Goal: Find specific page/section: Find specific page/section

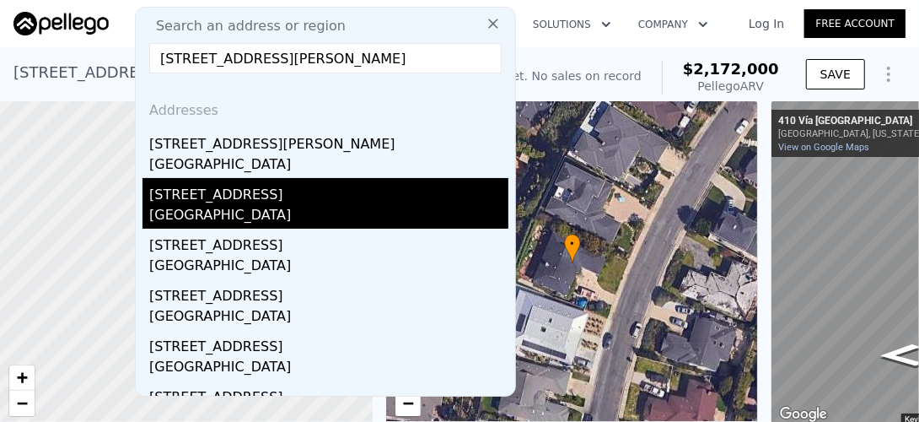
type input "[STREET_ADDRESS][PERSON_NAME]"
click at [211, 210] on div "[GEOGRAPHIC_DATA]" at bounding box center [328, 217] width 359 height 24
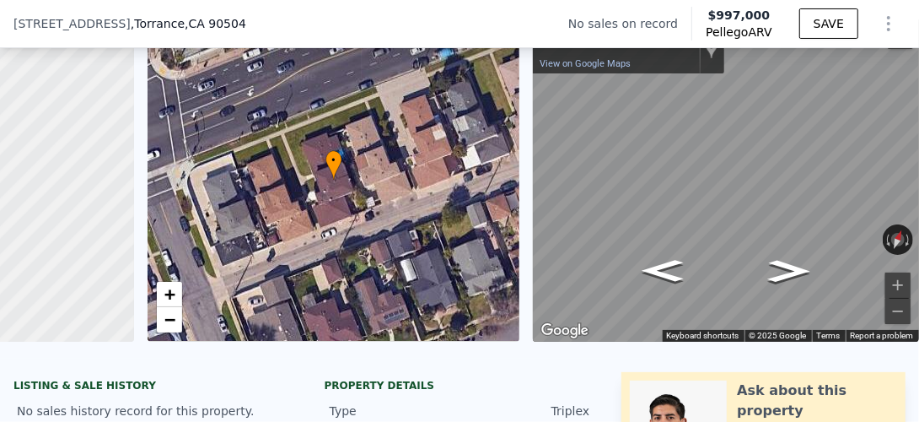
scroll to position [0, 257]
click at [772, 266] on icon "Go East" at bounding box center [789, 271] width 78 height 33
click at [648, 272] on icon "Go West" at bounding box center [663, 270] width 78 height 33
click at [648, 272] on icon "Go Southwest" at bounding box center [663, 271] width 76 height 32
click at [904, 239] on button "Rotate clockwise" at bounding box center [908, 239] width 9 height 30
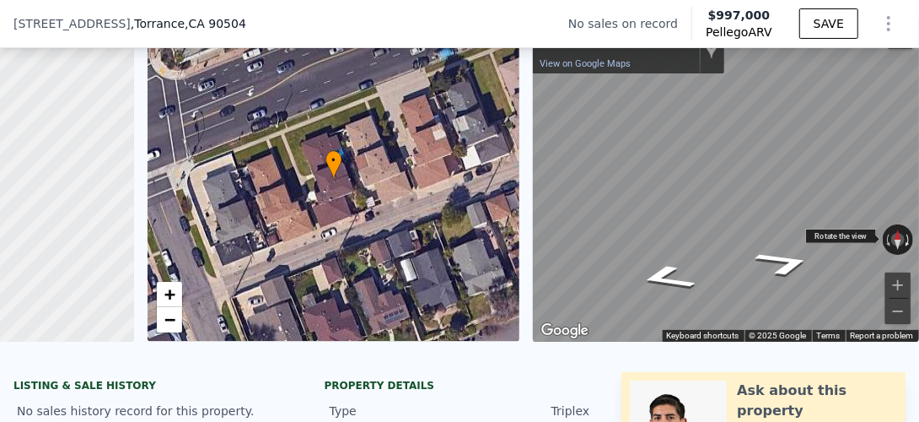
click at [904, 239] on button "Rotate clockwise" at bounding box center [908, 239] width 9 height 30
click at [321, 183] on div "• + −" at bounding box center [334, 180] width 373 height 324
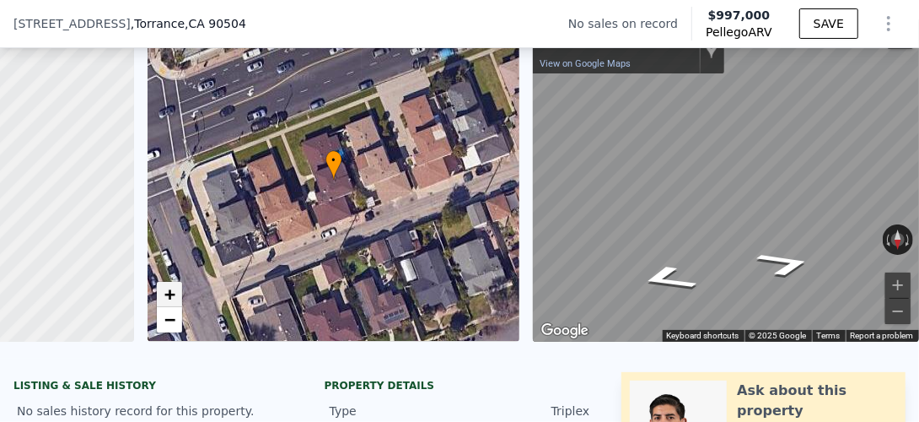
click at [164, 287] on span "+" at bounding box center [169, 293] width 11 height 21
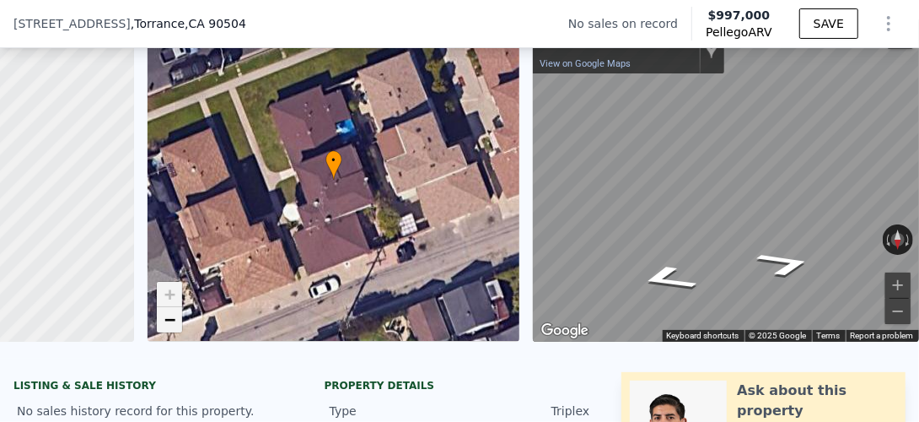
click at [164, 322] on span "−" at bounding box center [169, 319] width 11 height 21
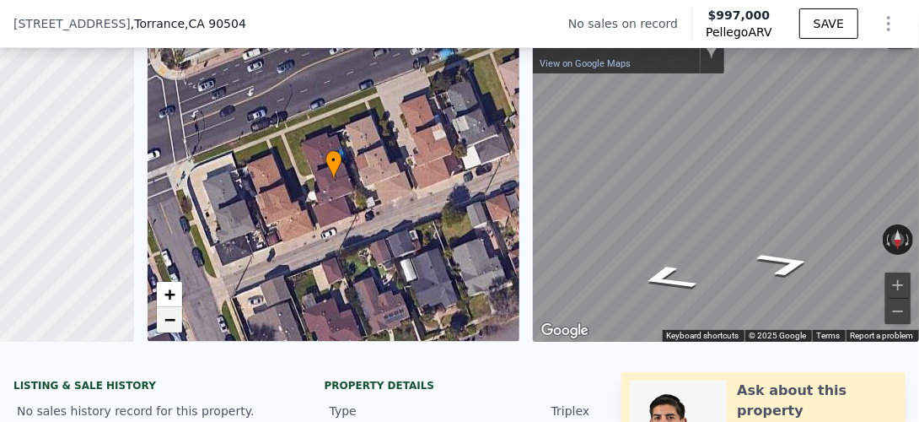
click at [164, 322] on span "−" at bounding box center [169, 319] width 11 height 21
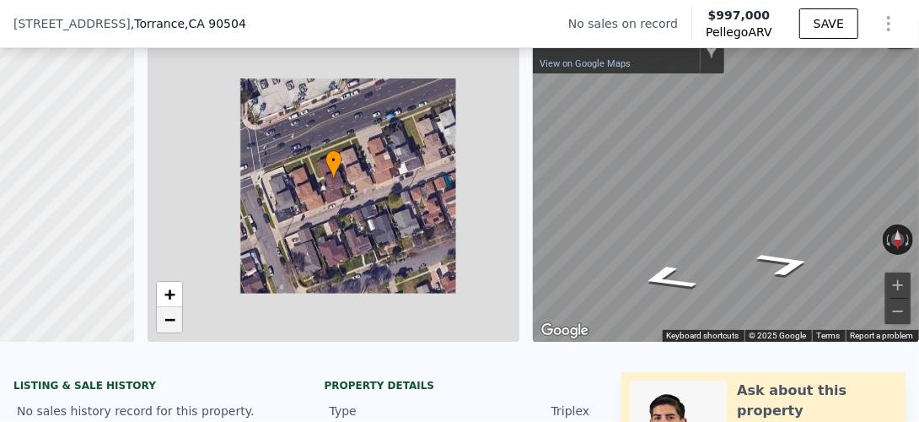
click at [164, 322] on span "−" at bounding box center [169, 319] width 11 height 21
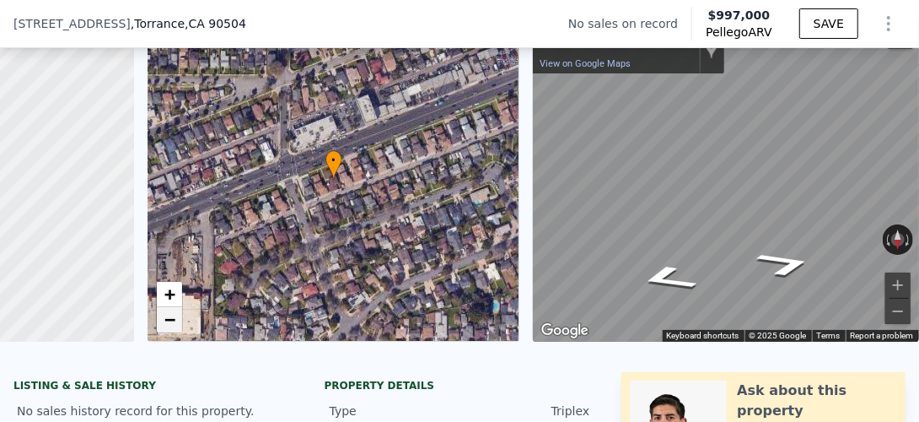
click at [164, 322] on span "−" at bounding box center [169, 319] width 11 height 21
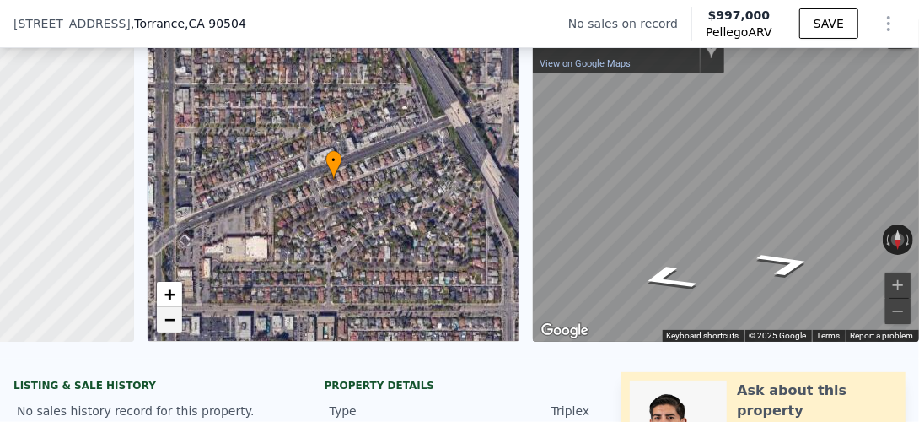
click at [164, 322] on span "−" at bounding box center [169, 319] width 11 height 21
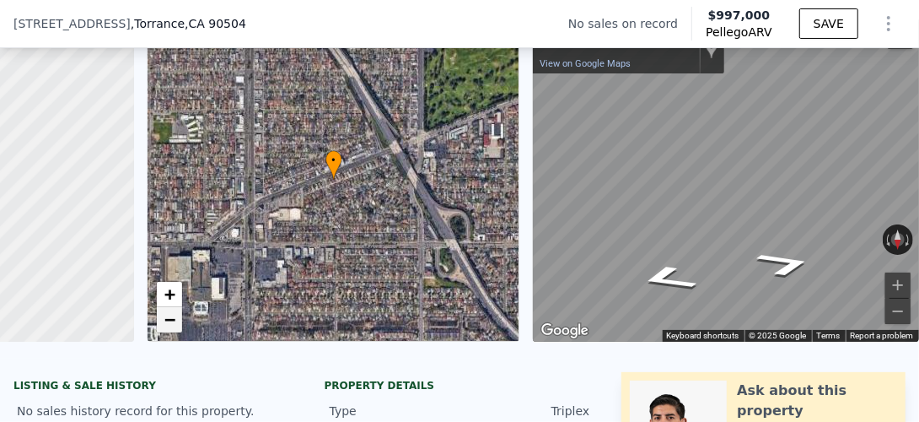
click at [164, 322] on span "−" at bounding box center [169, 319] width 11 height 21
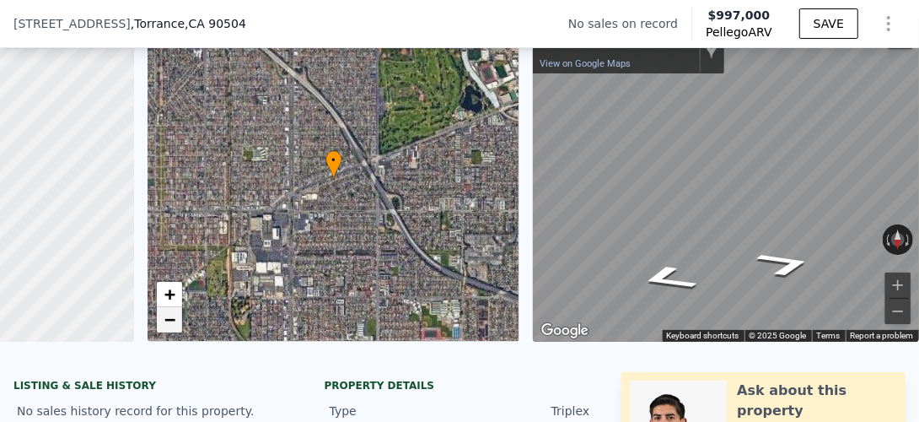
click at [164, 322] on span "−" at bounding box center [169, 319] width 11 height 21
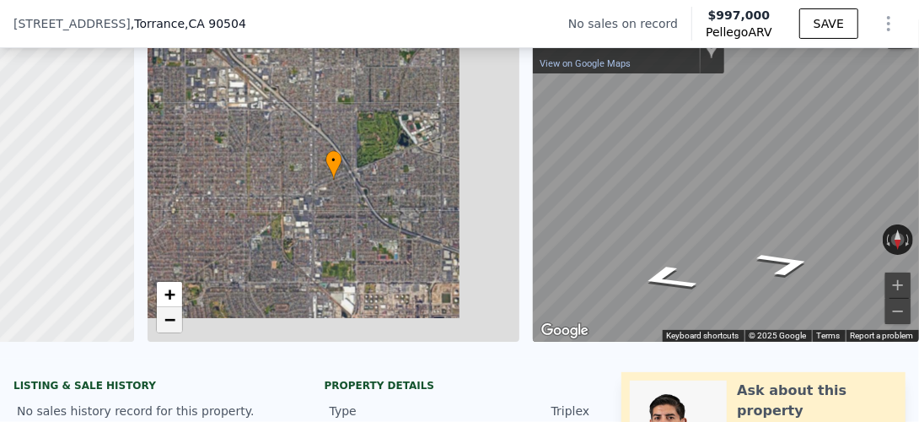
click at [164, 322] on span "−" at bounding box center [169, 319] width 11 height 21
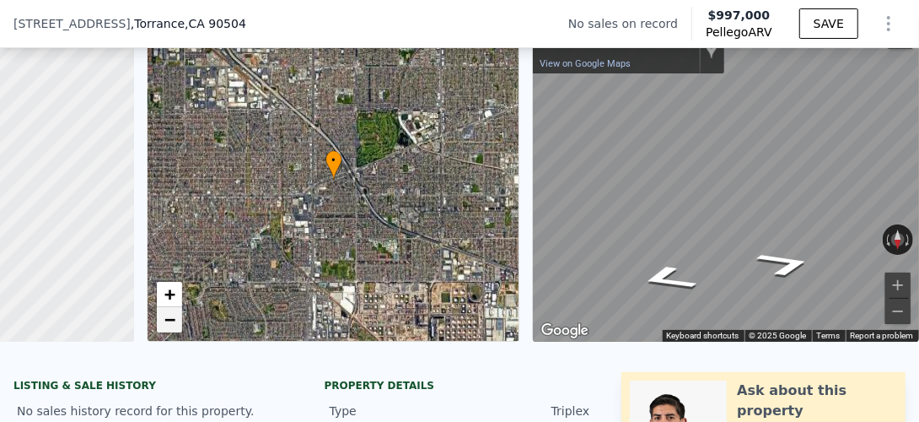
click at [164, 322] on span "−" at bounding box center [169, 319] width 11 height 21
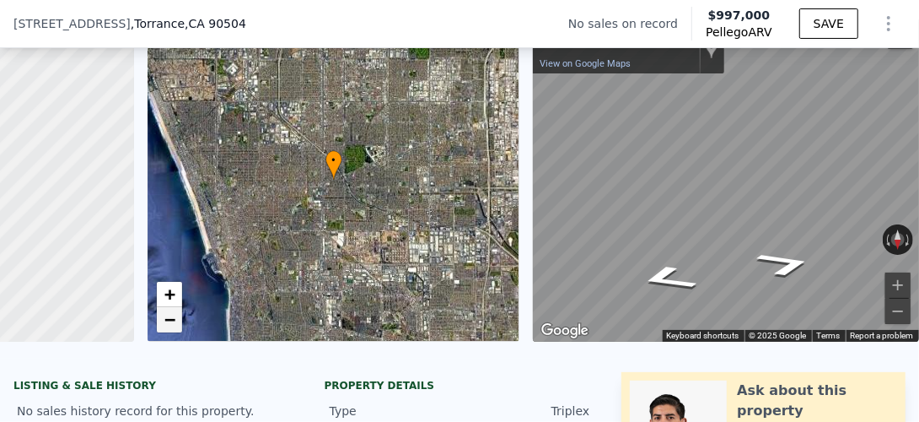
click at [164, 322] on span "−" at bounding box center [169, 319] width 11 height 21
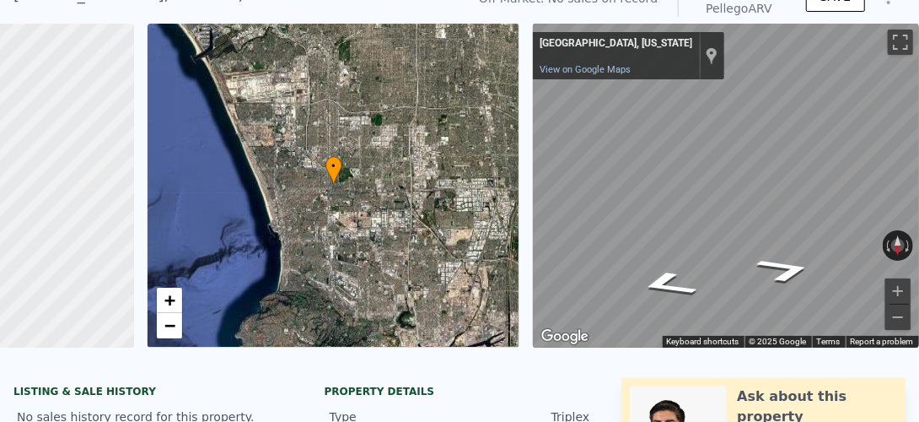
scroll to position [6, 0]
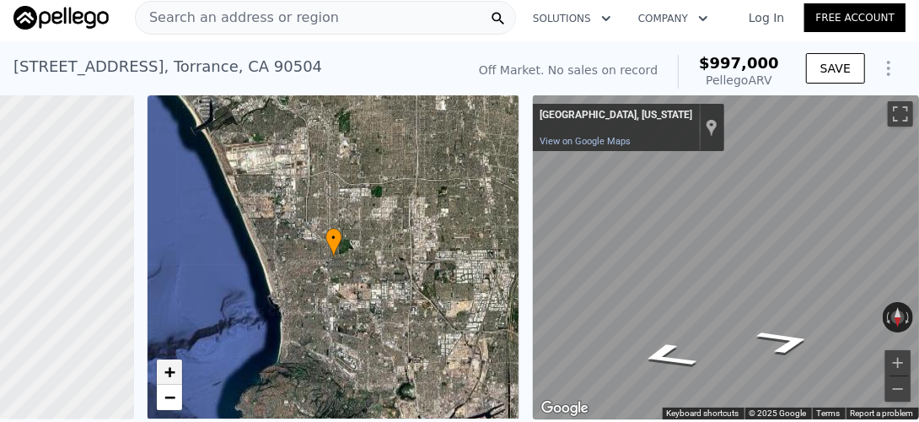
click at [164, 367] on span "+" at bounding box center [169, 371] width 11 height 21
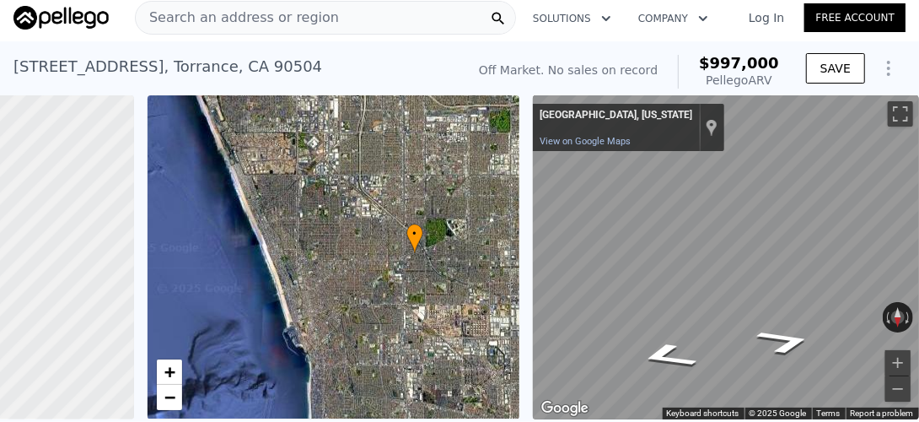
drag, startPoint x: 171, startPoint y: 299, endPoint x: 252, endPoint y: 295, distance: 81.1
click at [252, 295] on div "• + −" at bounding box center [334, 257] width 373 height 324
